Goal: Task Accomplishment & Management: Use online tool/utility

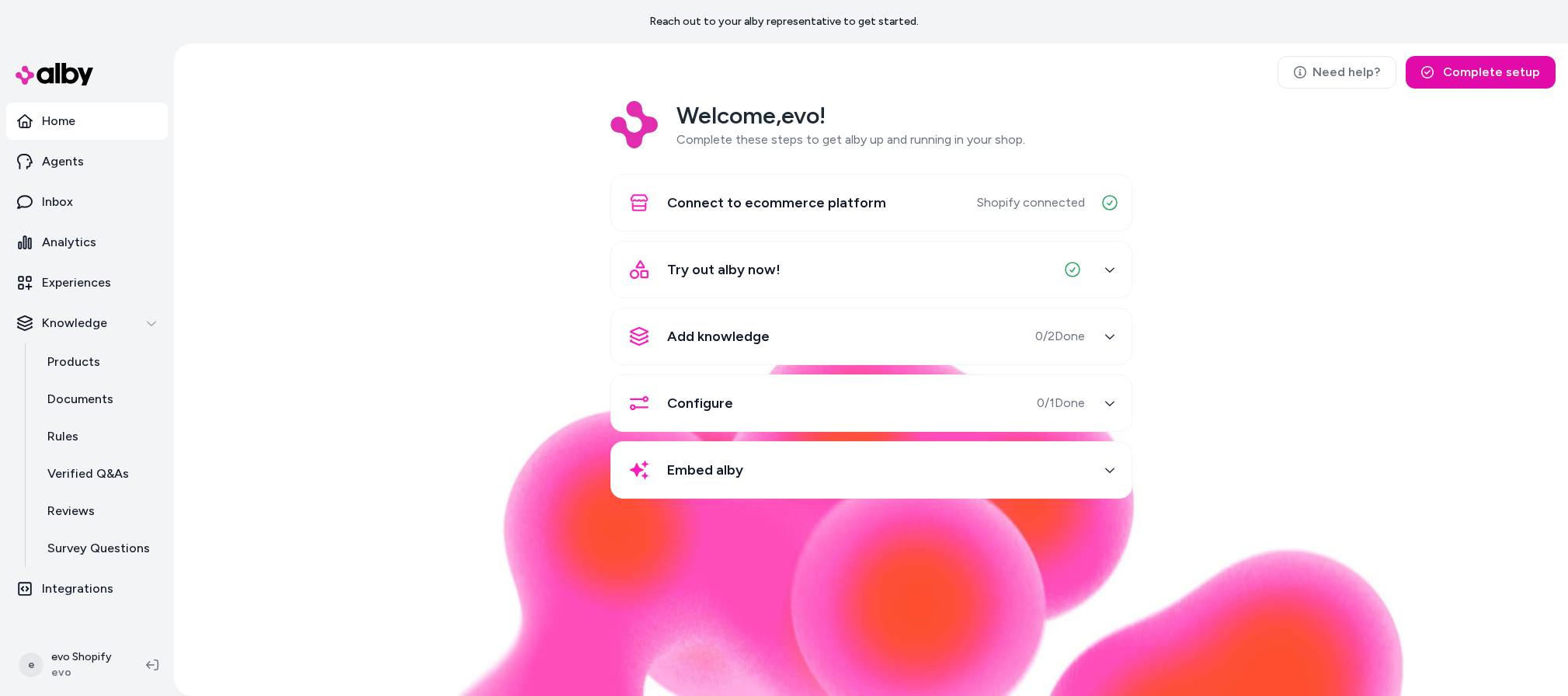
click at [433, 364] on div "Welcome, evo ! Complete these steps to get alby up and running in your shop. Co…" at bounding box center [871, 310] width 1369 height 419
click at [1353, 81] on link "Need help?" at bounding box center [1337, 72] width 119 height 32
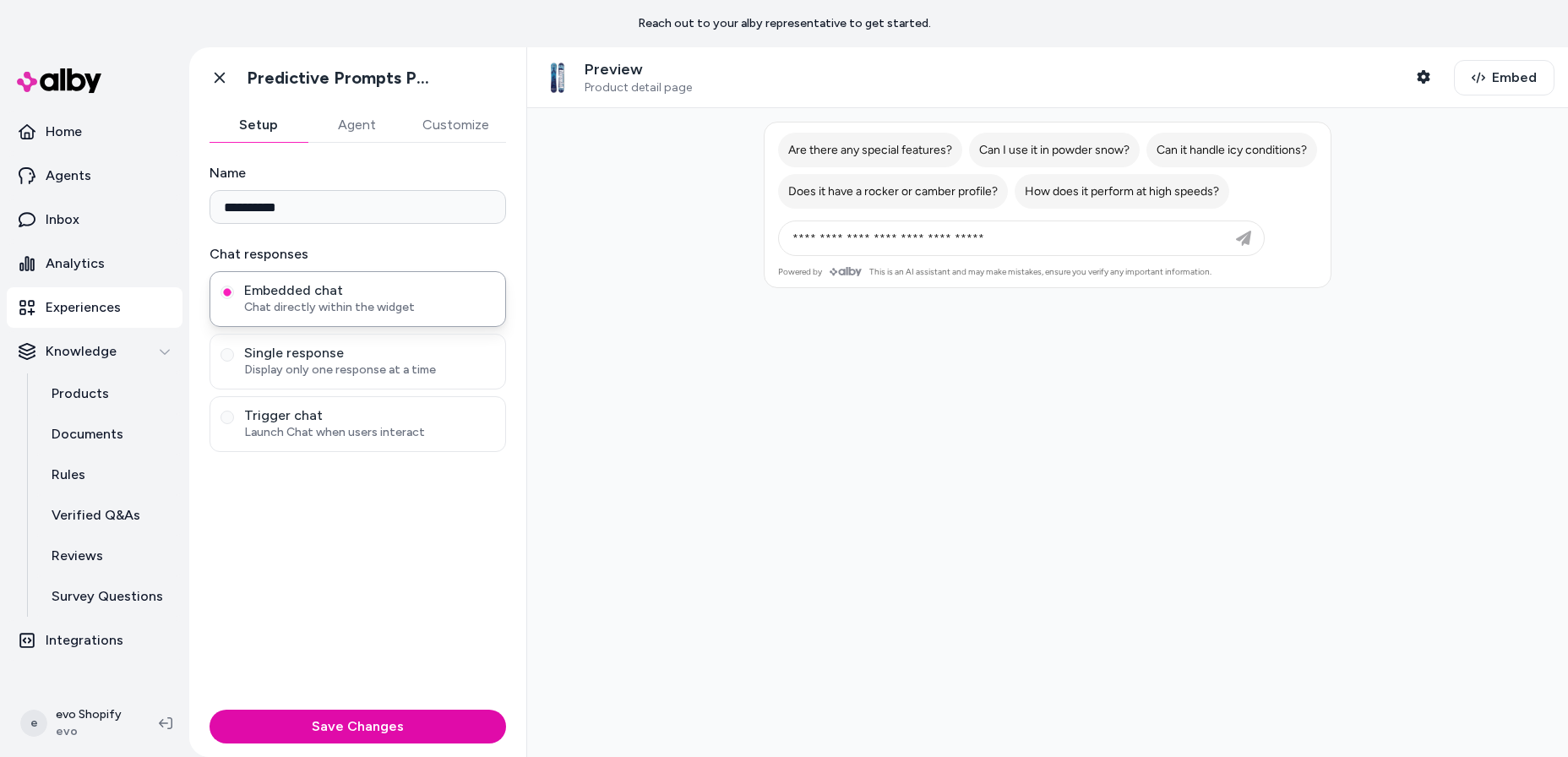
click at [100, 309] on p "Experiences" at bounding box center [83, 307] width 75 height 21
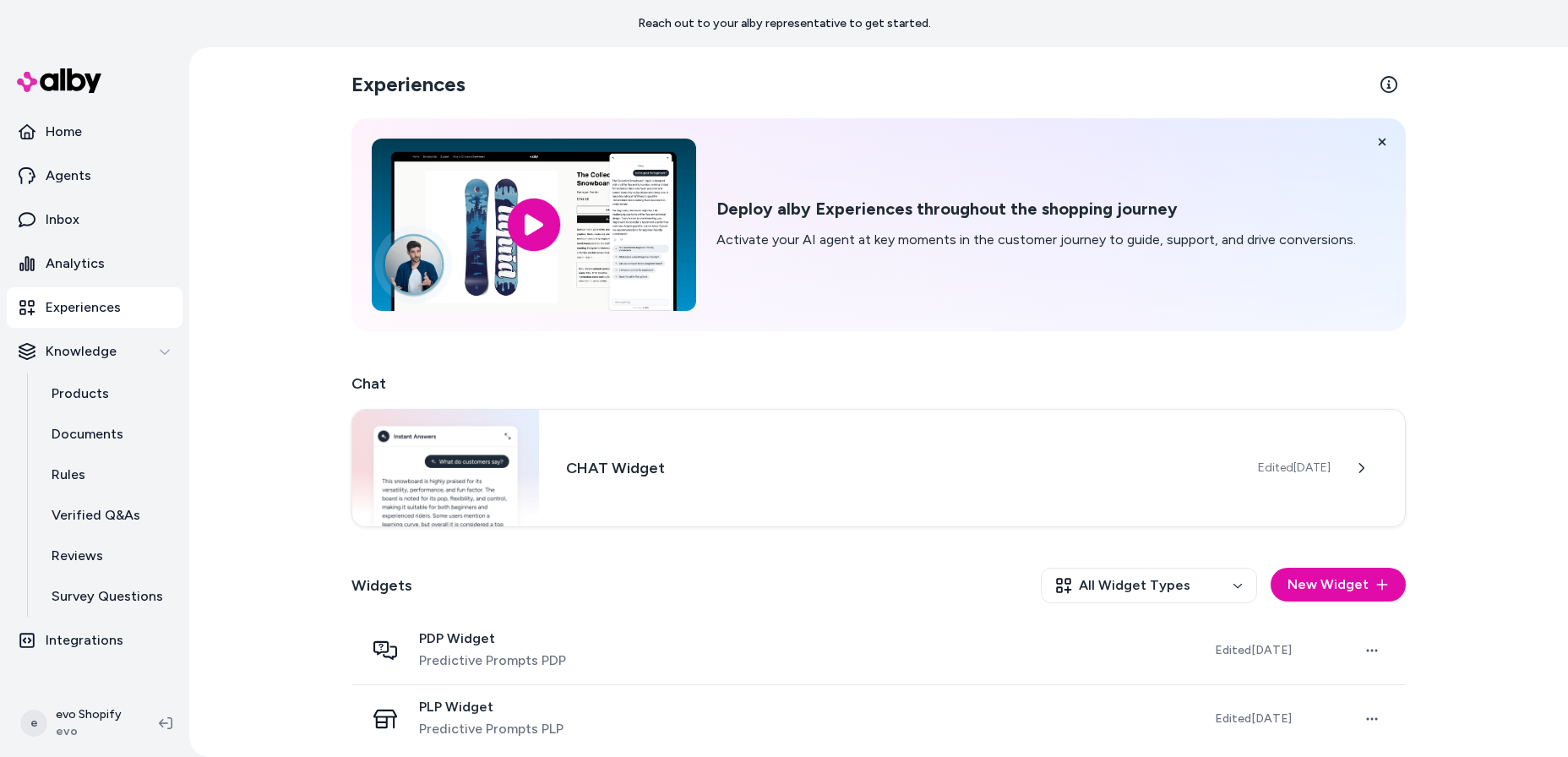
scroll to position [9, 0]
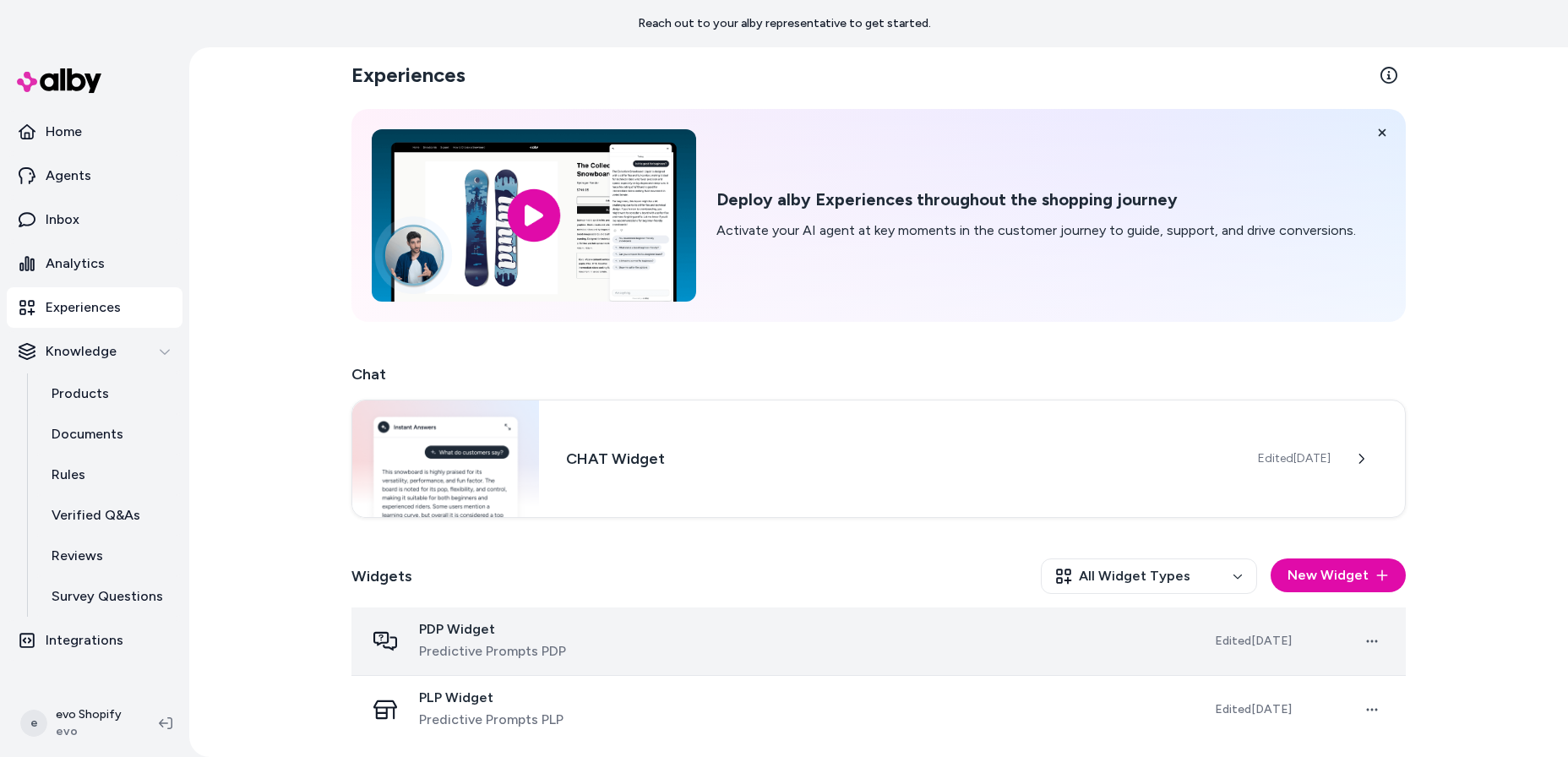
click at [674, 648] on div "PDP Widget Predictive Prompts PDP" at bounding box center [775, 640] width 822 height 40
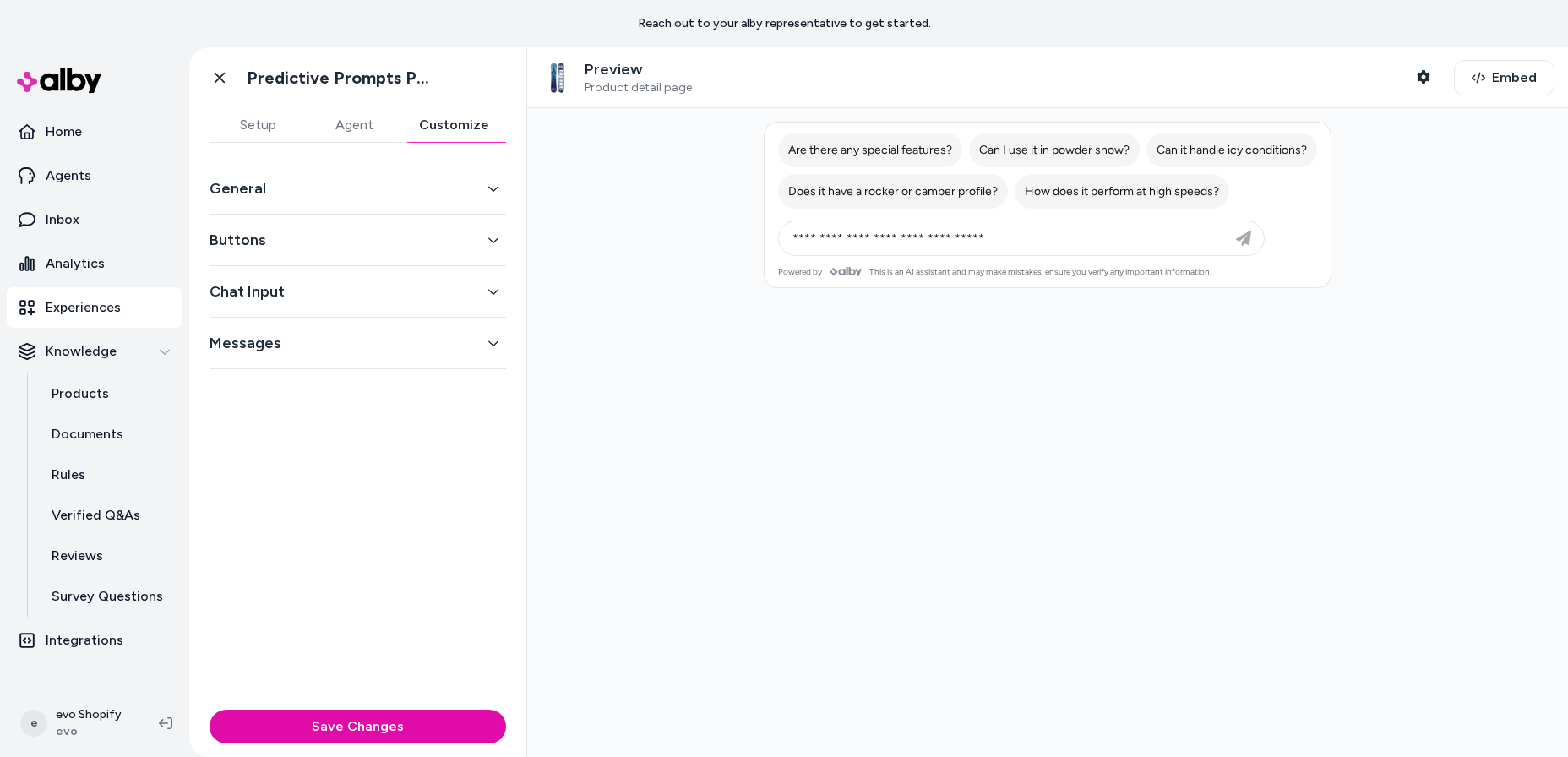
click at [447, 120] on button "Customize" at bounding box center [454, 125] width 104 height 33
click at [83, 308] on p "Experiences" at bounding box center [83, 307] width 75 height 21
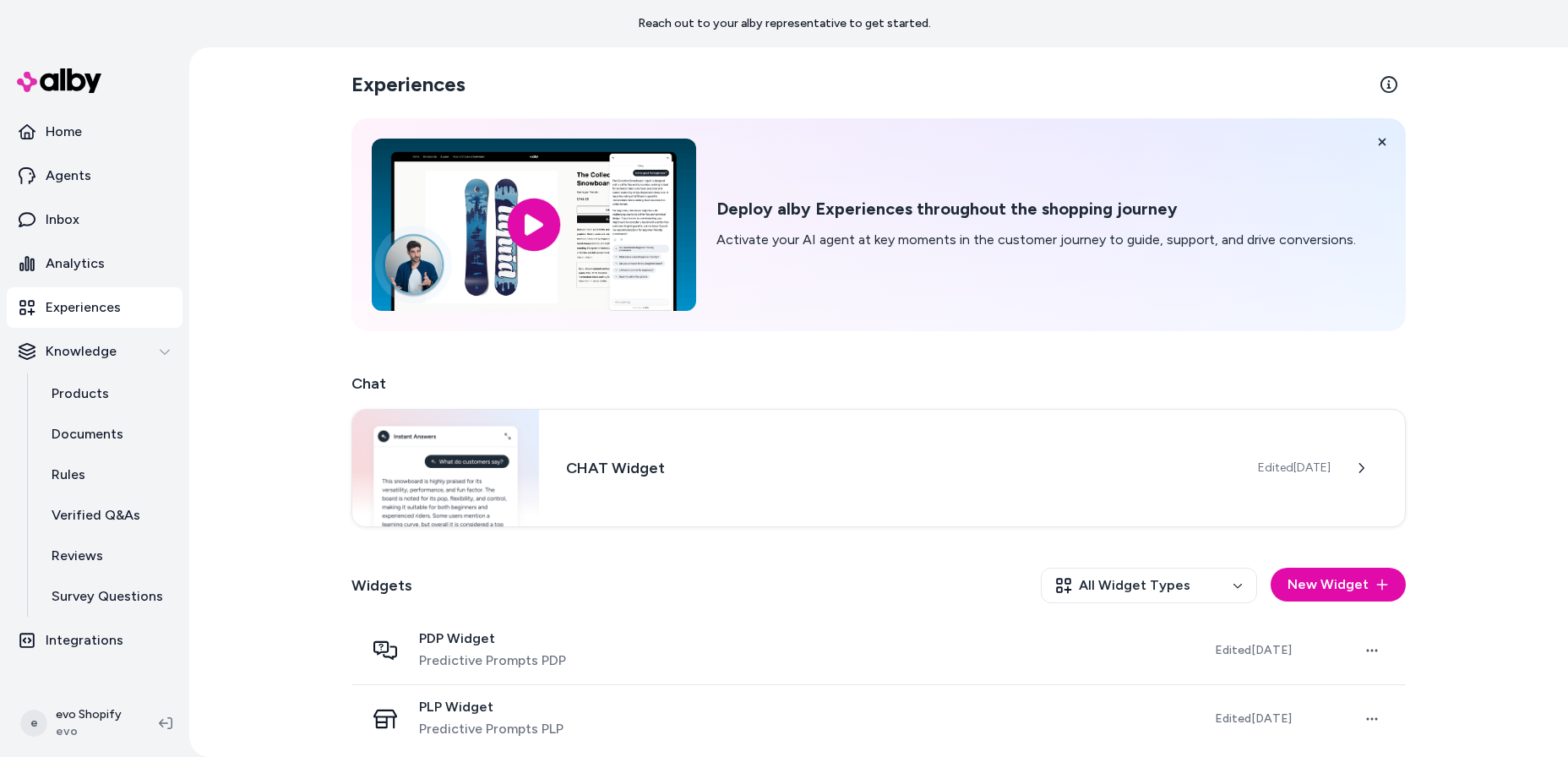
click at [94, 316] on p "Experiences" at bounding box center [83, 307] width 75 height 21
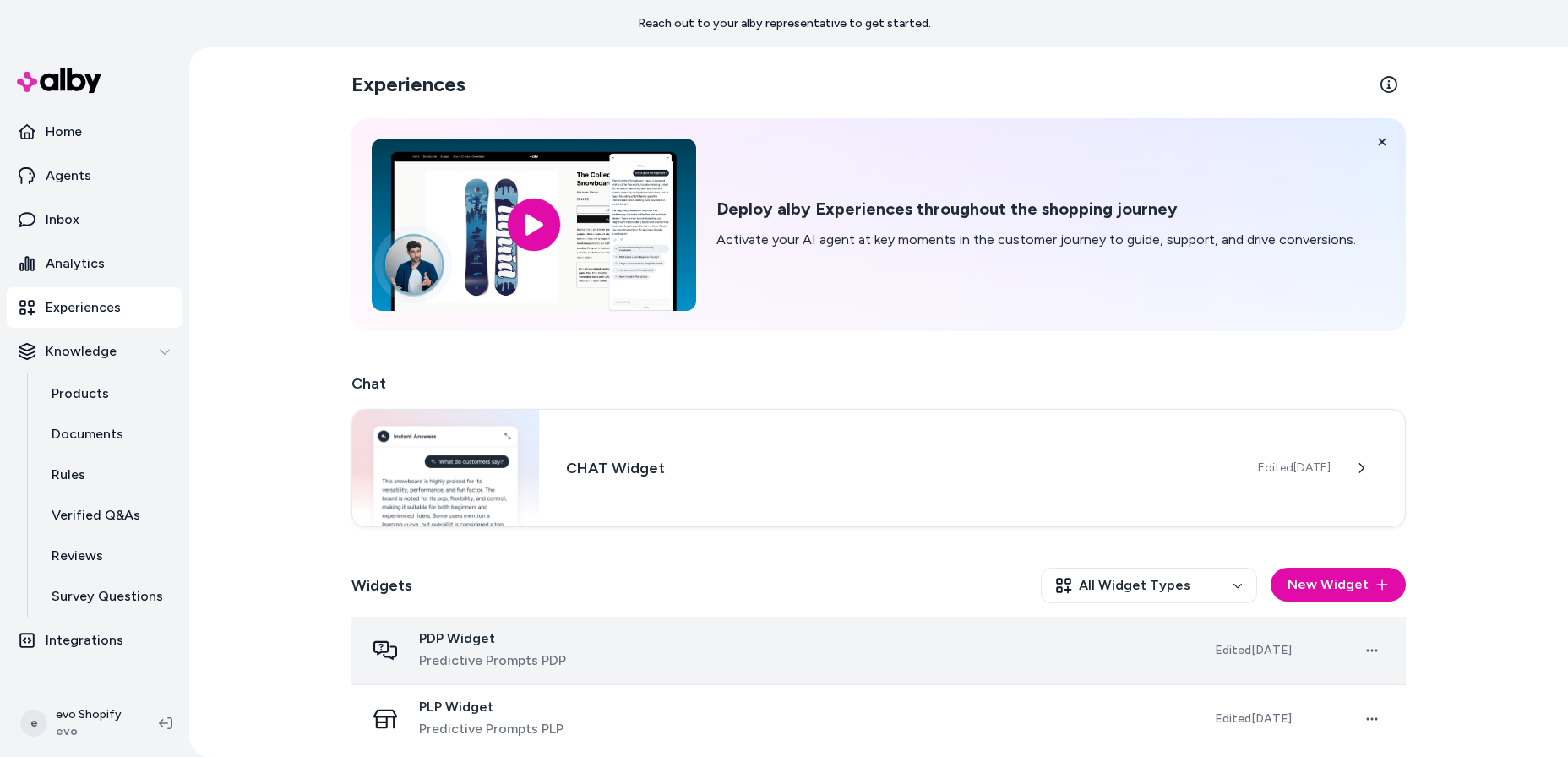
click at [1018, 668] on div "PDP Widget Predictive Prompts PDP" at bounding box center [775, 650] width 822 height 40
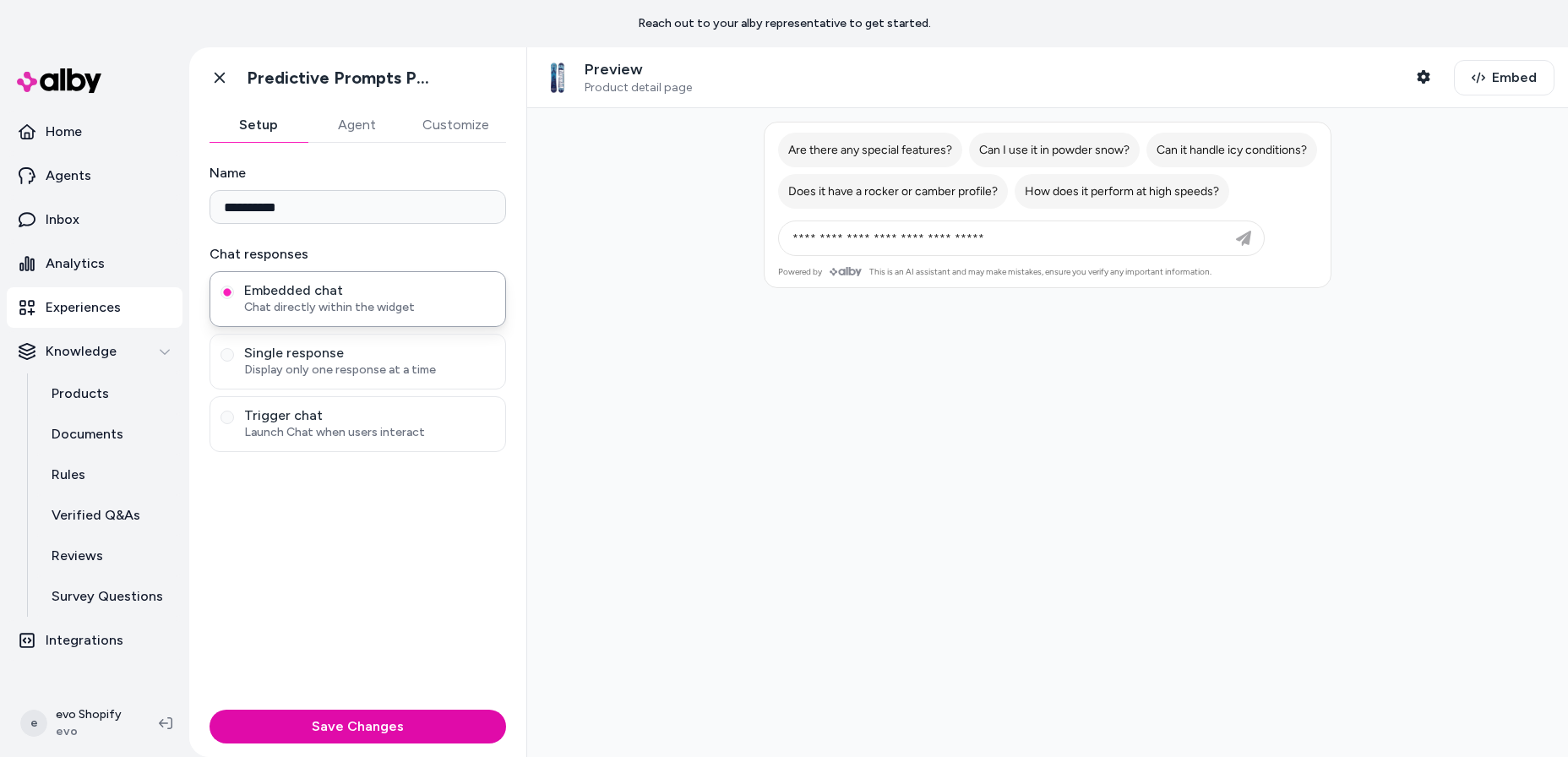
click at [1493, 96] on div "Preview Product detail page Shopper Context Embed" at bounding box center [1048, 77] width 1041 height 61
click at [1494, 73] on span "Embed" at bounding box center [1514, 77] width 45 height 21
